Goal: Task Accomplishment & Management: Manage account settings

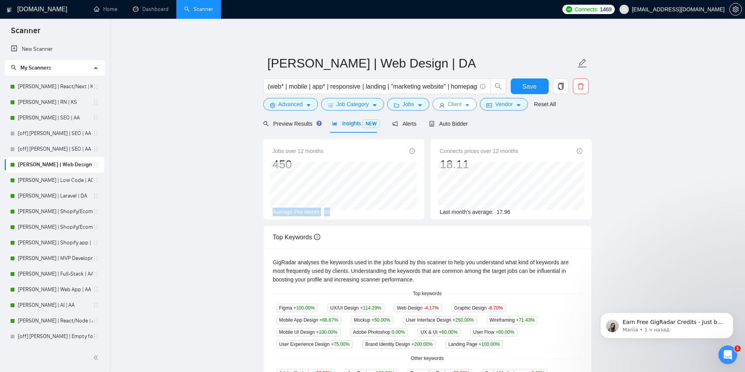
click at [462, 106] on button "Client" at bounding box center [454, 104] width 45 height 13
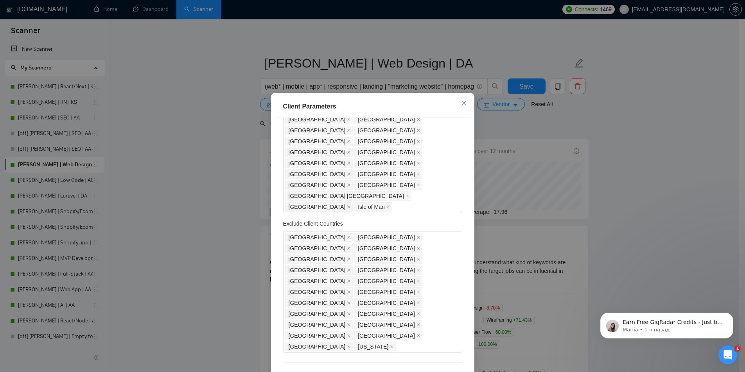
scroll to position [117, 0]
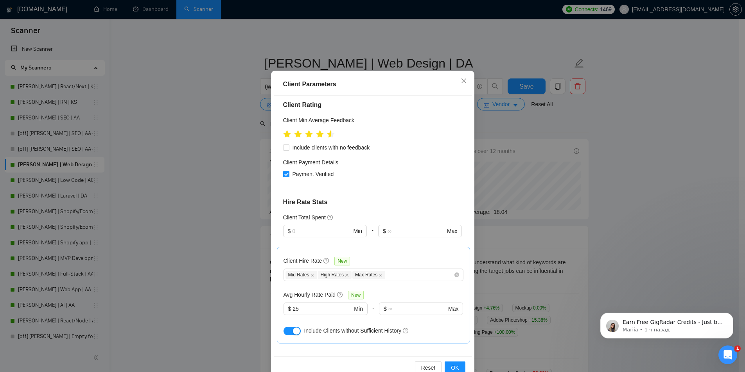
scroll to position [41, 0]
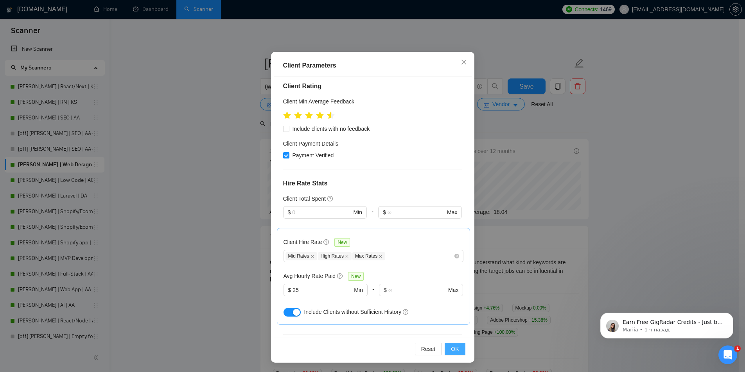
click at [457, 351] on button "OK" at bounding box center [454, 349] width 20 height 13
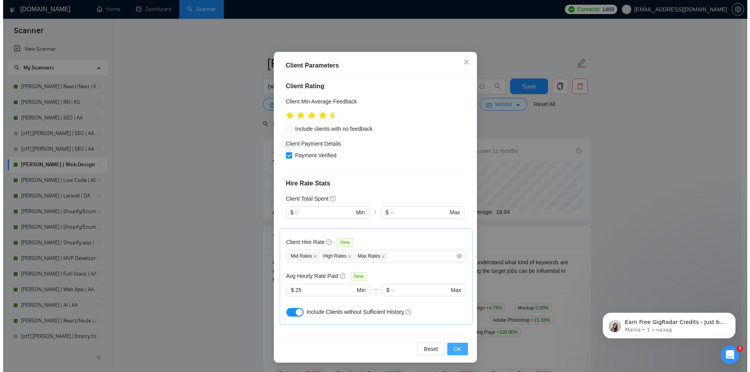
scroll to position [0, 0]
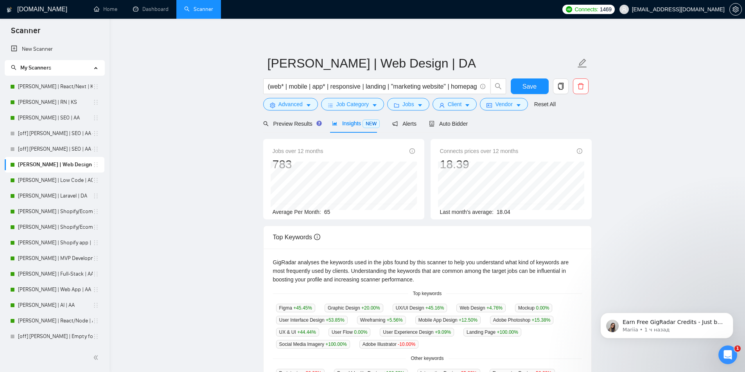
click at [522, 78] on form "[PERSON_NAME] | Web Design | DA (web* | mobile | app* | responsive | landing | …" at bounding box center [427, 83] width 328 height 64
click at [525, 84] on span "Save" at bounding box center [529, 87] width 14 height 10
click at [44, 181] on link "[PERSON_NAME] | Low Code | AO" at bounding box center [55, 181] width 75 height 16
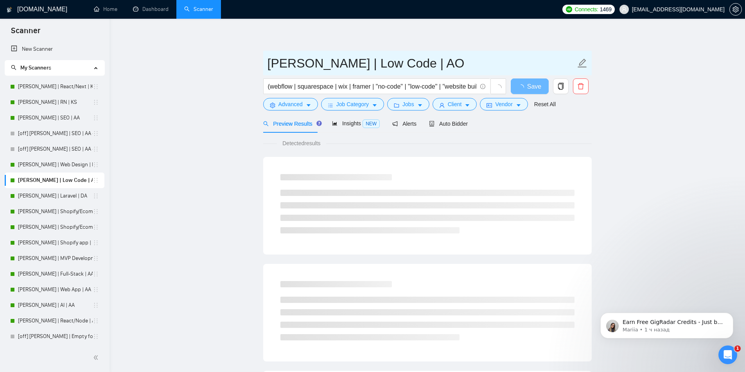
click at [582, 69] on span at bounding box center [582, 64] width 10 height 20
click at [581, 64] on icon "edit" at bounding box center [582, 63] width 10 height 10
type input "[PERSON_NAME] | Low Code | DA"
